Goal: Share content

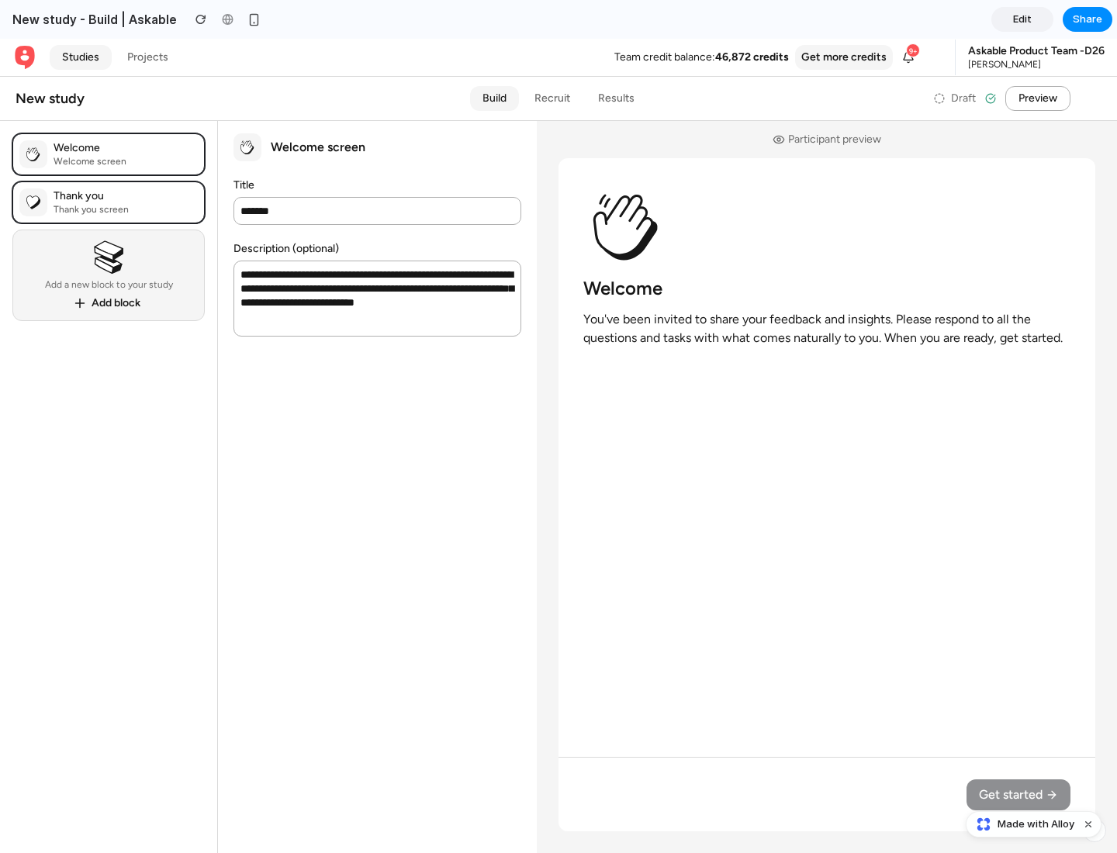
click at [1087, 19] on span "Share" at bounding box center [1086, 20] width 29 height 16
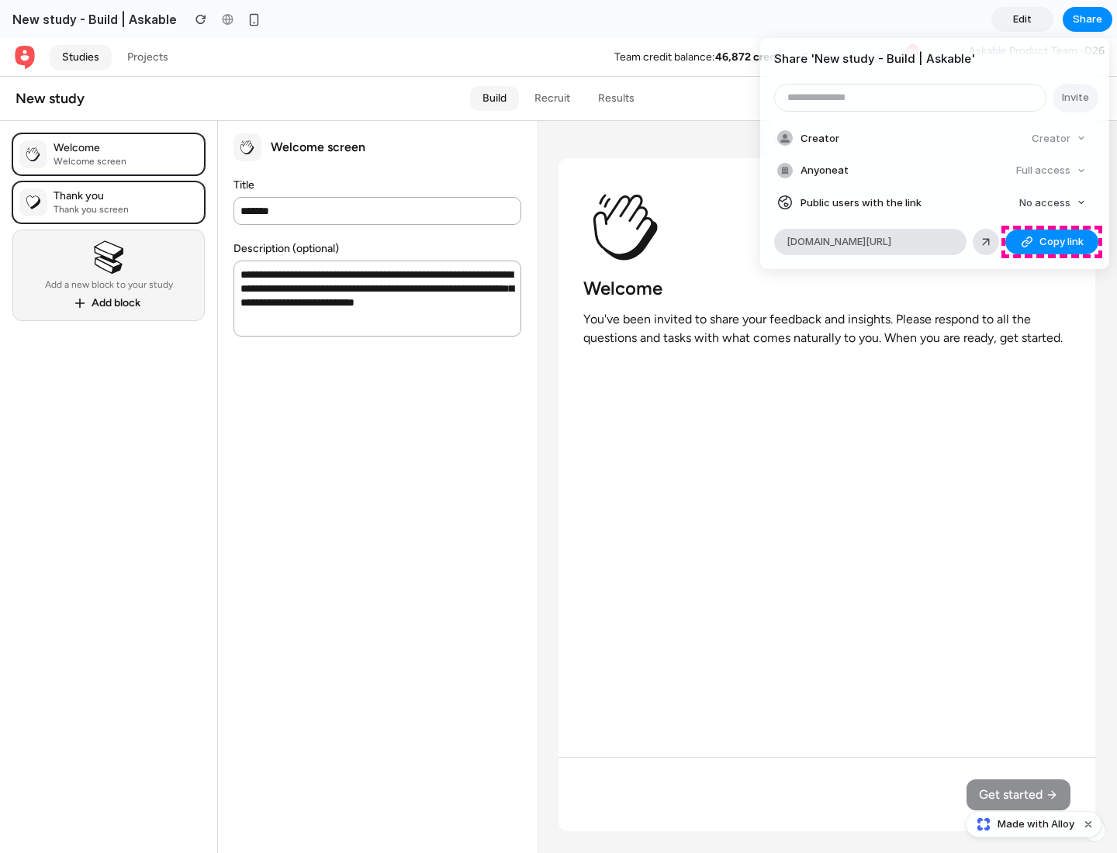
click at [1052, 242] on span "Copy link" at bounding box center [1061, 242] width 44 height 16
click at [1035, 824] on div "Share ' New study - Build | Askable ' Invite Creator Creator Anyone at Full acc…" at bounding box center [558, 426] width 1117 height 853
